Goal: Transaction & Acquisition: Book appointment/travel/reservation

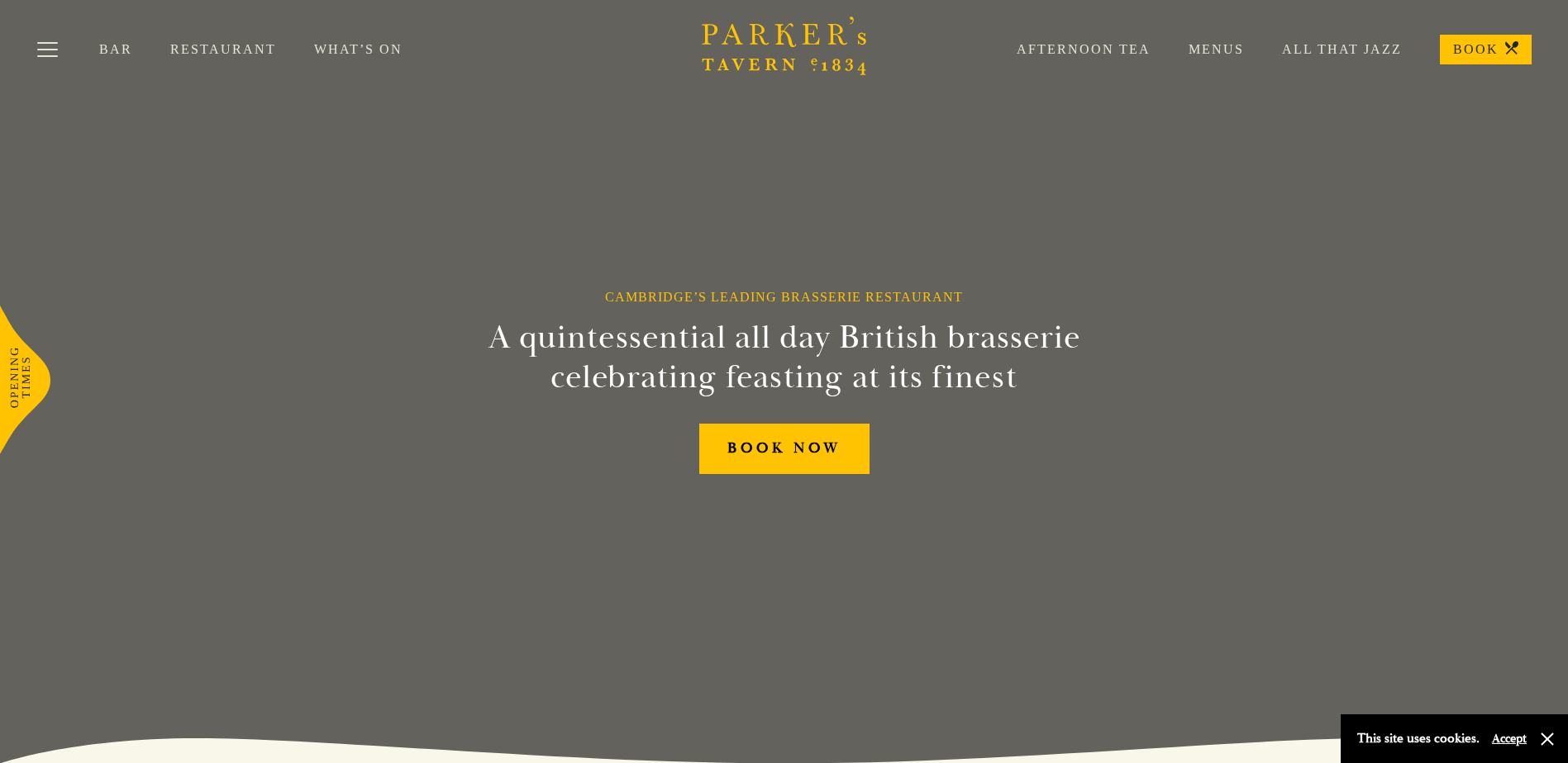
click at [1078, 50] on link "Afternoon Tea" at bounding box center [1064, 49] width 172 height 17
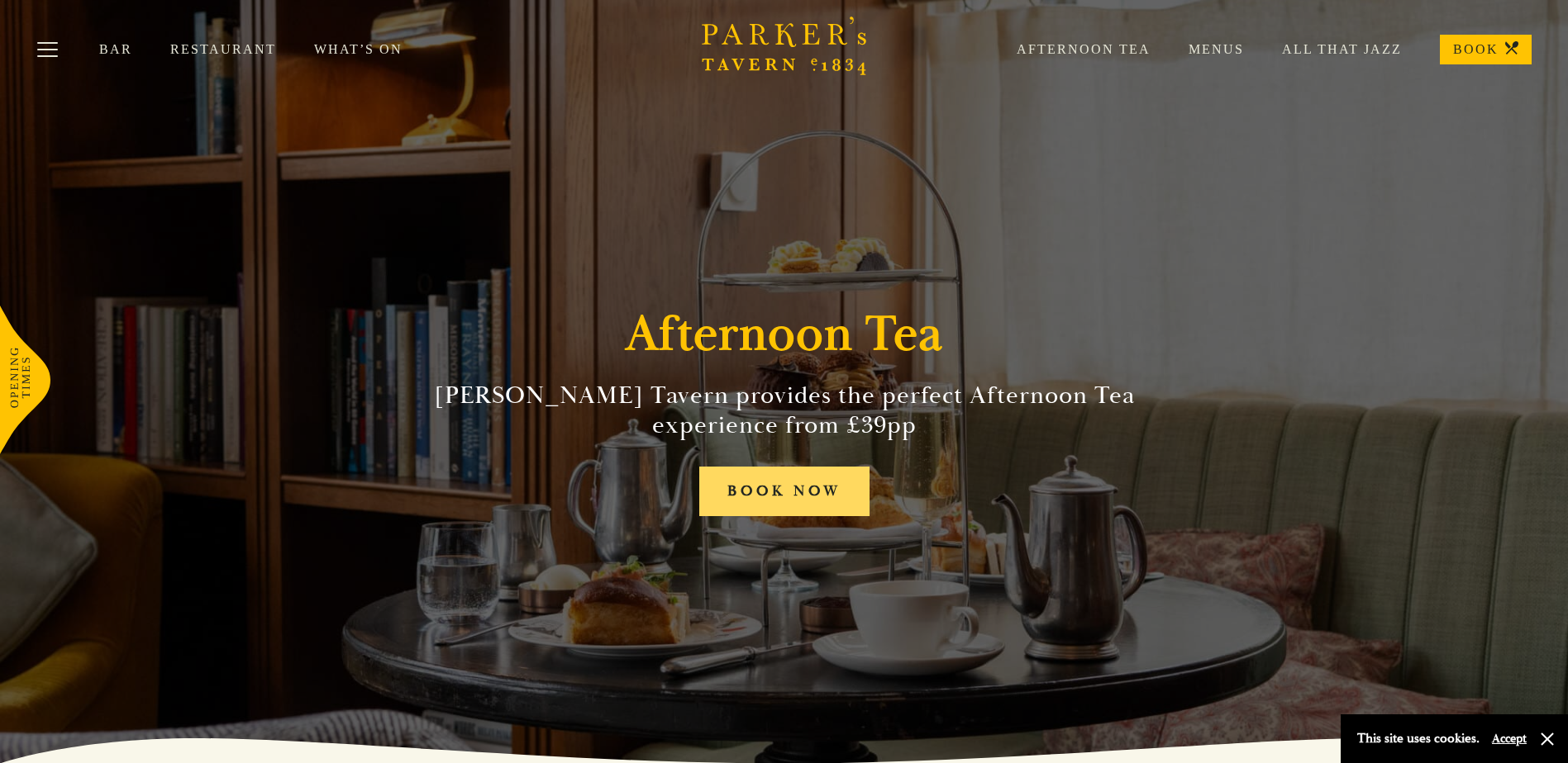
click at [827, 504] on link "BOOK NOW" at bounding box center [784, 492] width 170 height 50
drag, startPoint x: 1229, startPoint y: 50, endPoint x: 1149, endPoint y: 106, distance: 97.7
click at [1229, 50] on link "Menus" at bounding box center [1197, 49] width 93 height 17
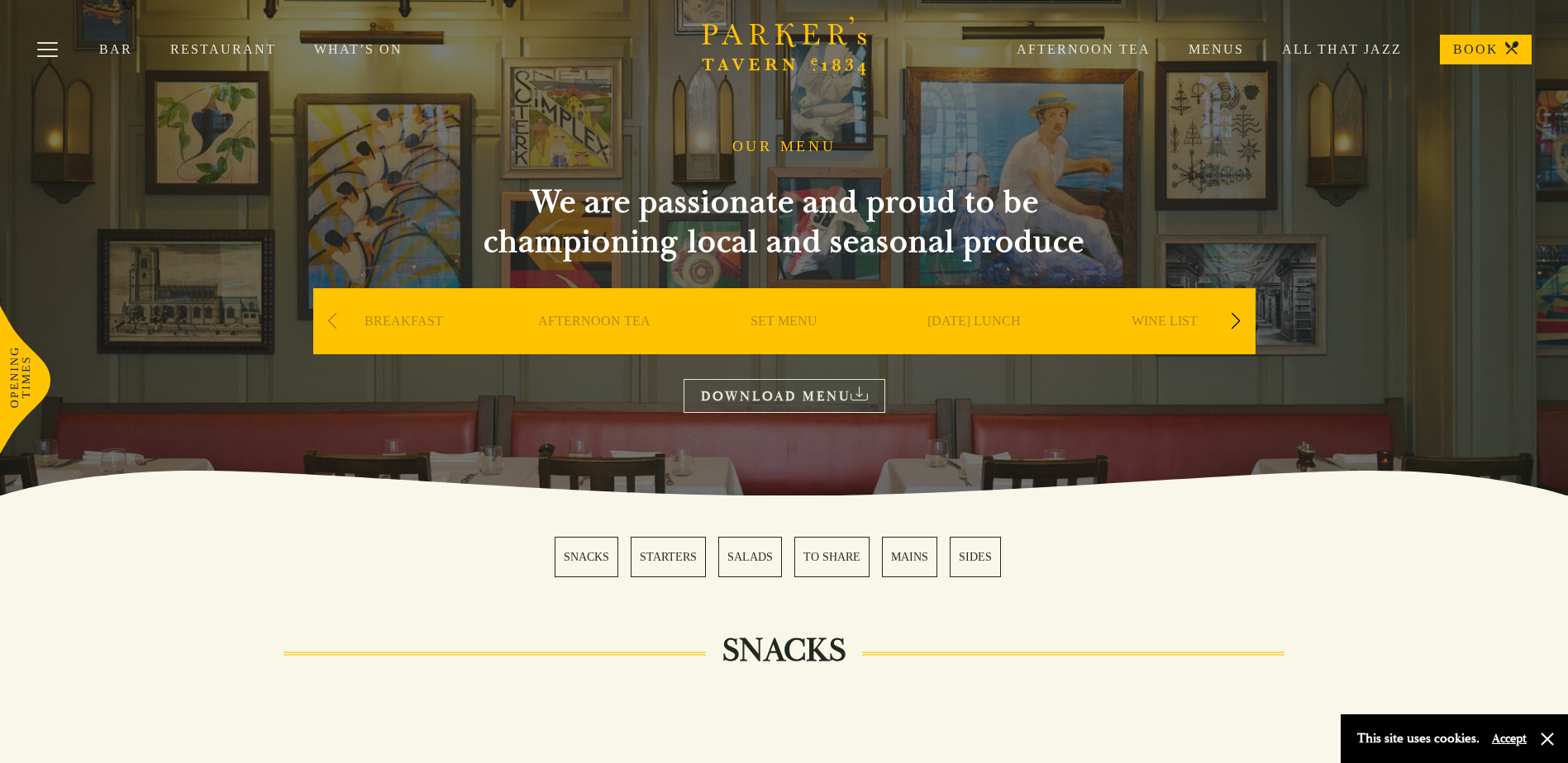
click at [627, 328] on link "AFTERNOON TEA" at bounding box center [594, 345] width 112 height 66
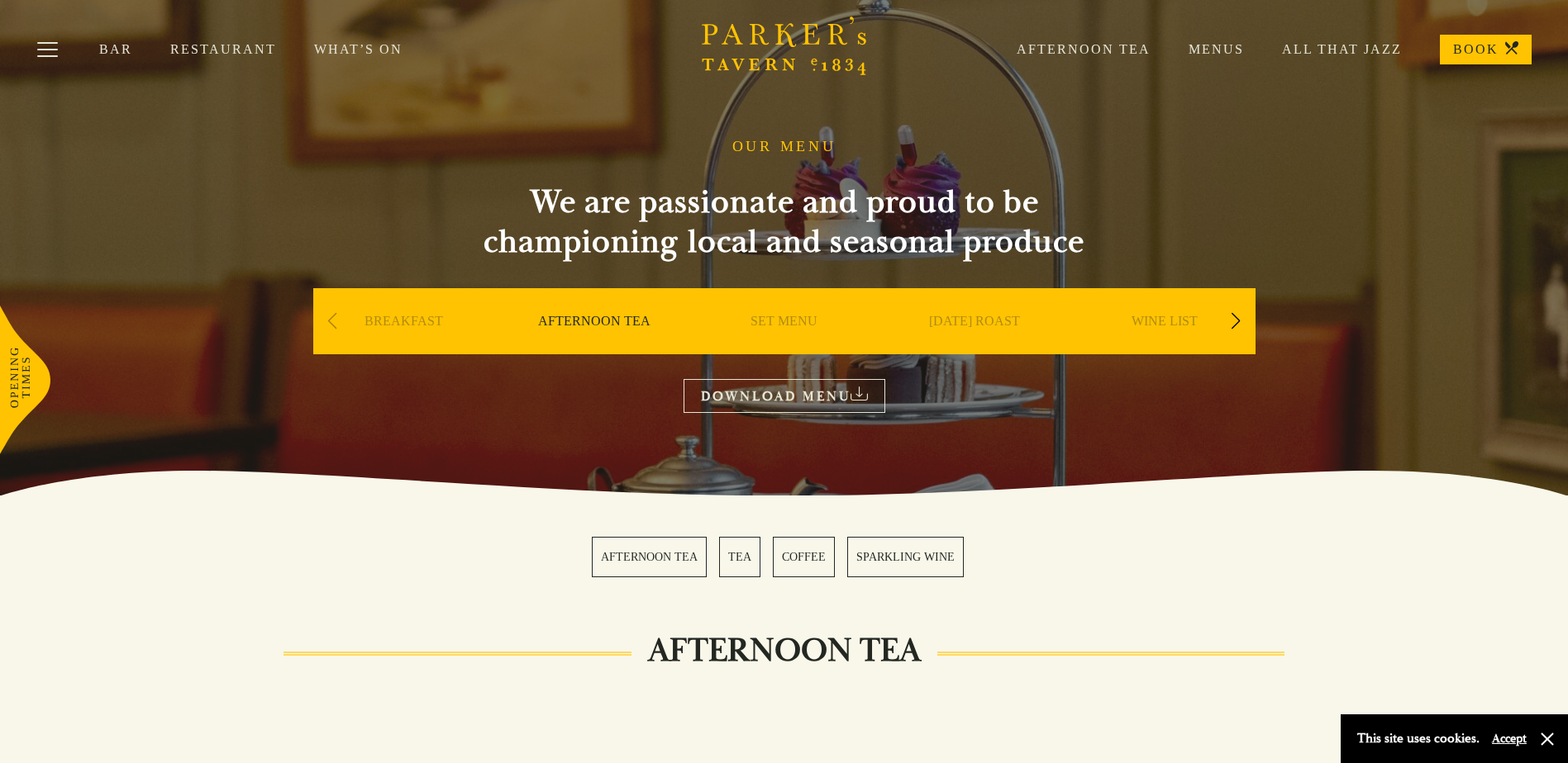
click at [665, 561] on link "AFTERNOON TEA" at bounding box center [649, 557] width 115 height 40
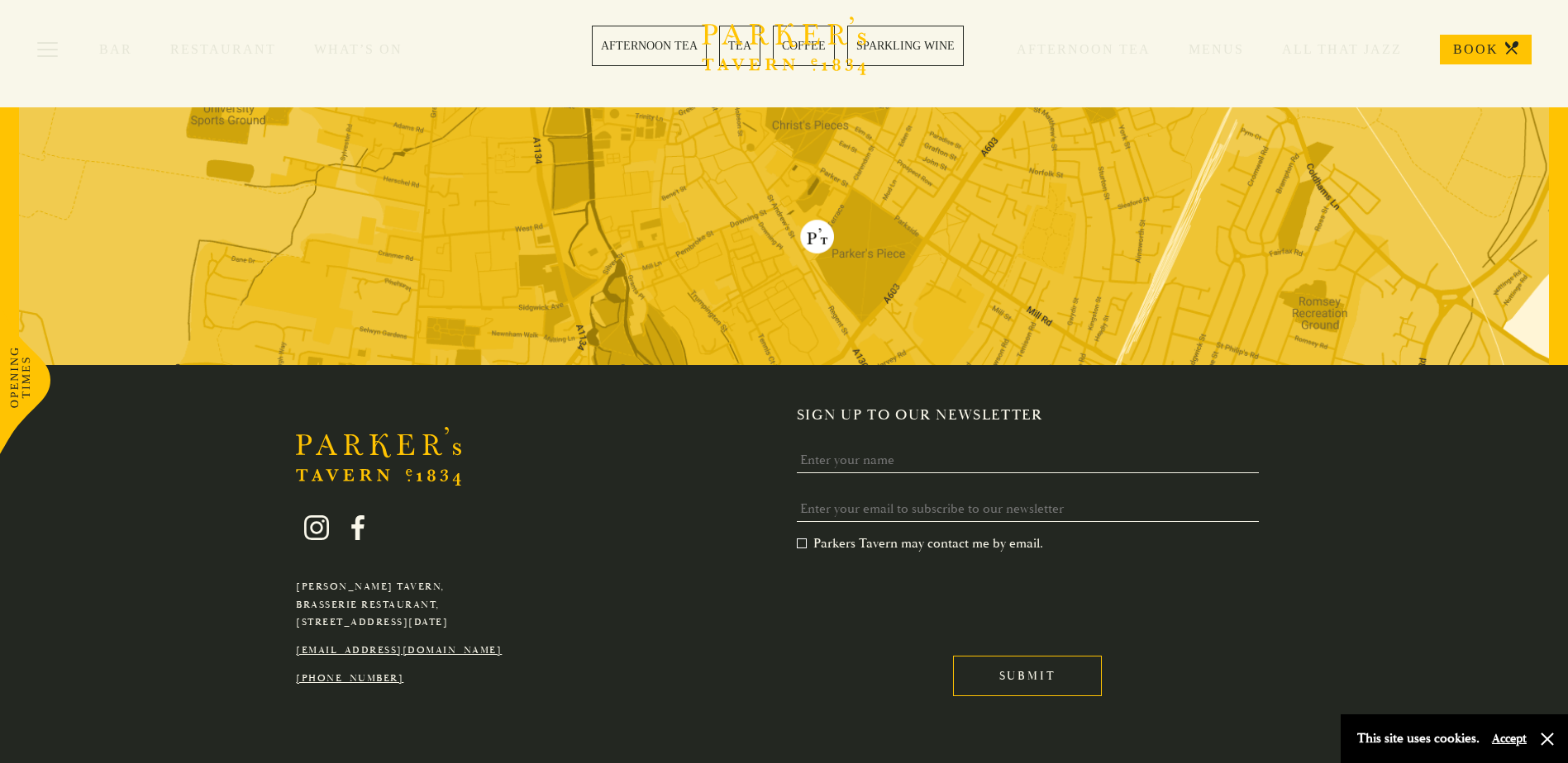
scroll to position [4047, 0]
